Goal: Task Accomplishment & Management: Use online tool/utility

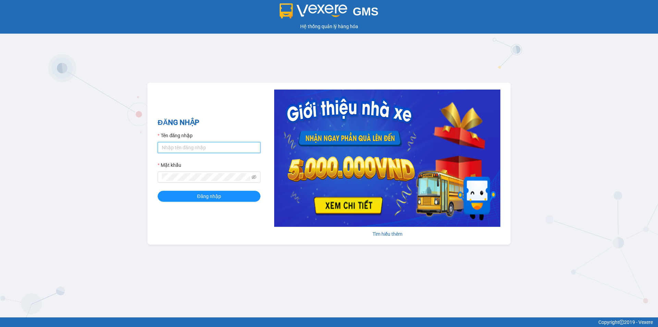
click at [195, 150] on input "Tên đăng nhập" at bounding box center [209, 147] width 103 height 11
type input "huonggiang.tankimchi"
click at [158, 191] on button "Đăng nhập" at bounding box center [209, 196] width 103 height 11
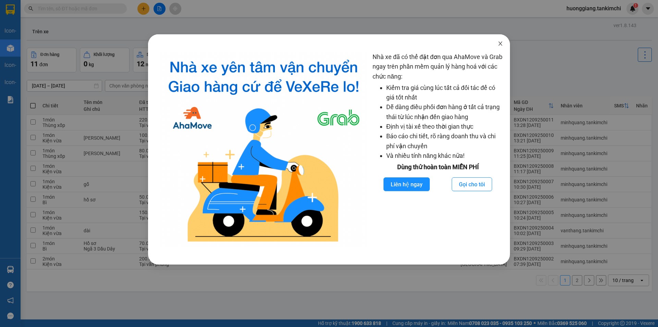
click at [505, 42] on span "Close" at bounding box center [500, 43] width 19 height 19
